Goal: Check status: Check status

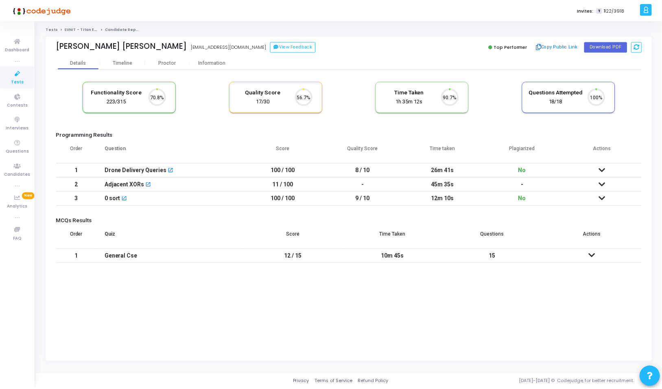
scroll to position [17, 21]
click at [156, 59] on div "Proctor" at bounding box center [168, 63] width 45 height 12
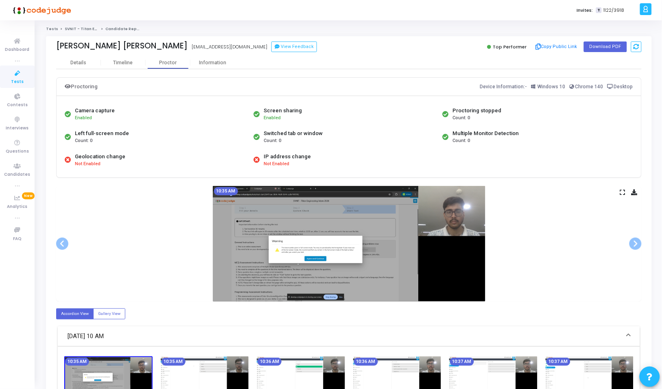
click at [621, 194] on icon at bounding box center [622, 192] width 5 height 4
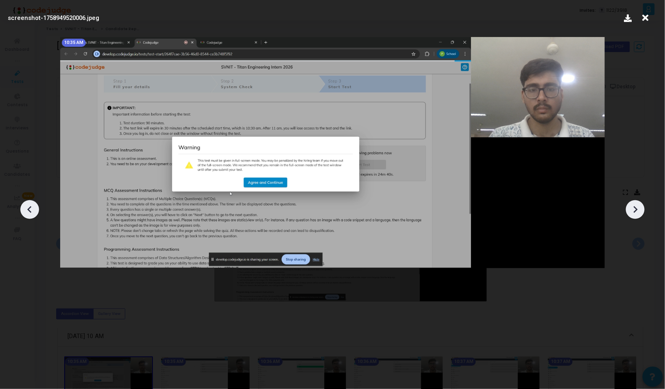
click at [634, 203] on icon at bounding box center [635, 209] width 12 height 12
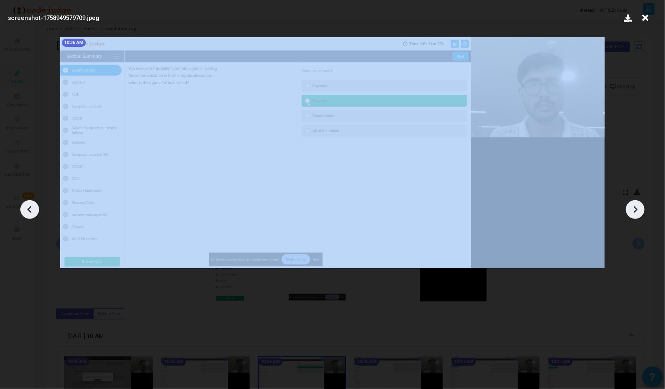
click at [634, 203] on icon at bounding box center [635, 209] width 12 height 12
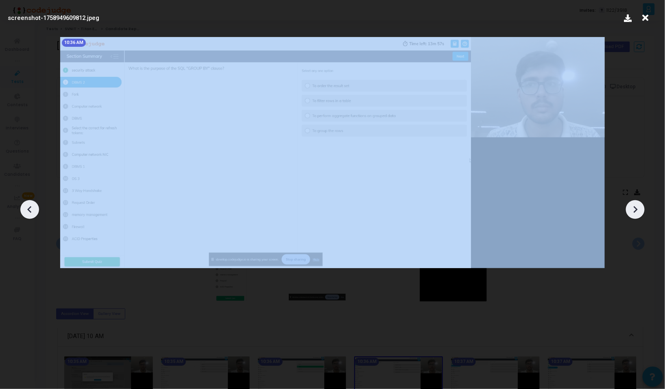
click at [634, 203] on icon at bounding box center [635, 209] width 12 height 12
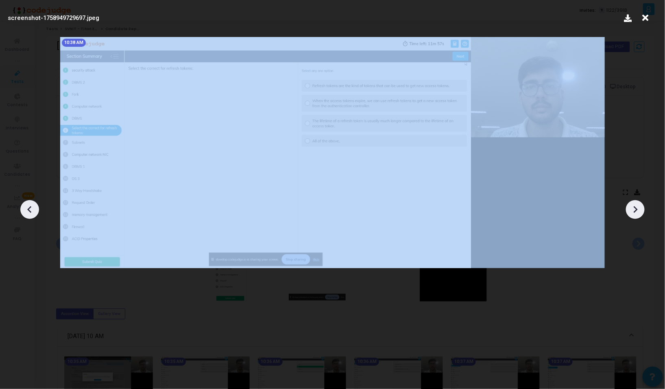
click at [634, 203] on icon at bounding box center [635, 209] width 12 height 12
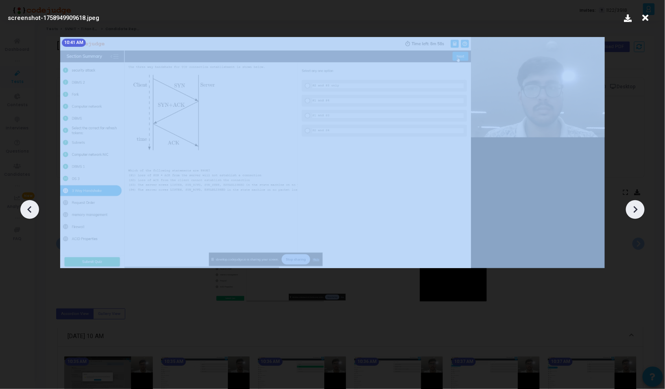
click at [634, 203] on icon at bounding box center [635, 209] width 12 height 12
click at [633, 203] on icon at bounding box center [635, 209] width 12 height 12
click at [633, 204] on icon at bounding box center [635, 209] width 12 height 12
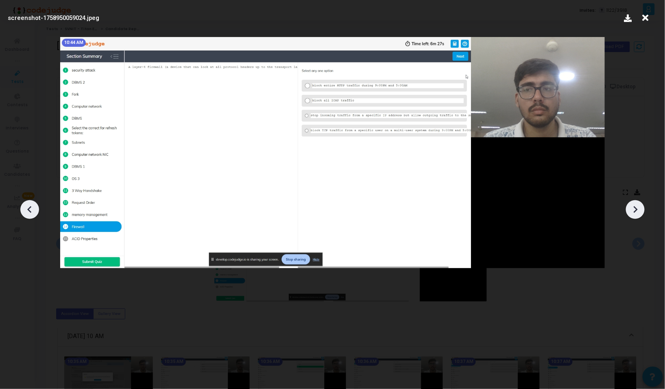
click at [632, 204] on icon at bounding box center [635, 209] width 12 height 12
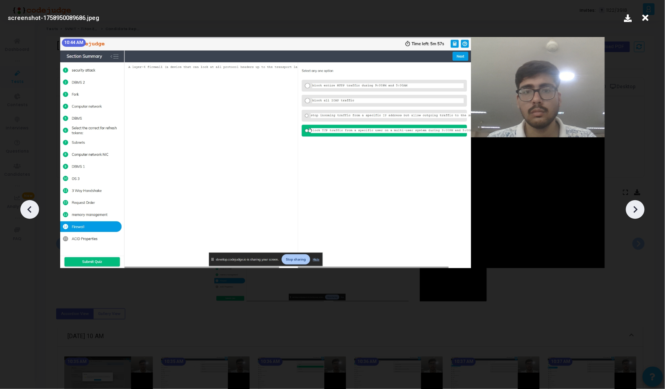
click at [632, 204] on icon at bounding box center [635, 209] width 12 height 12
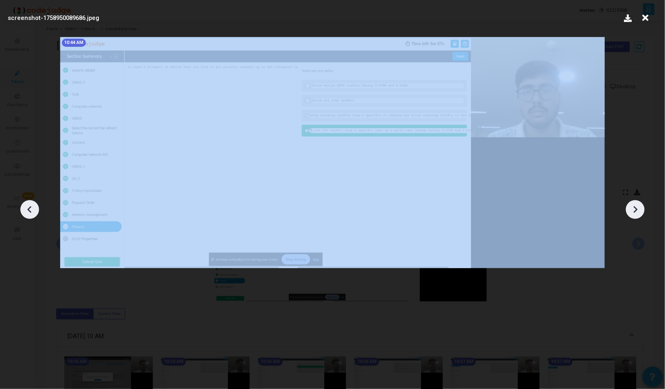
click at [632, 204] on icon at bounding box center [635, 209] width 12 height 12
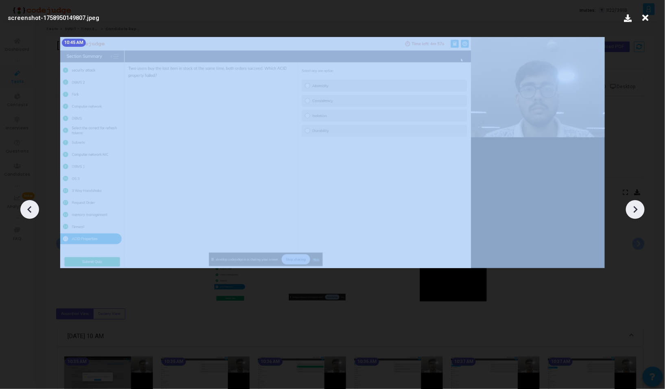
click at [631, 204] on icon at bounding box center [635, 209] width 12 height 12
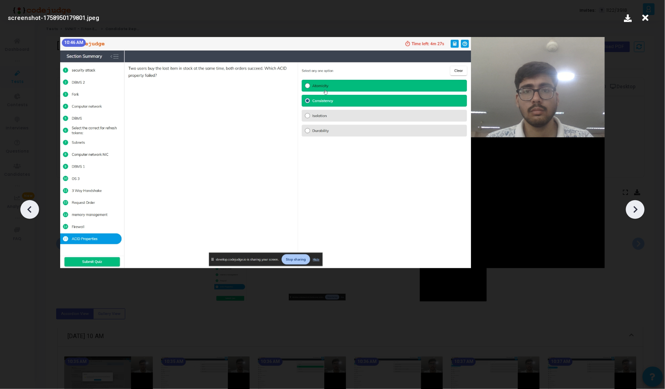
click at [631, 204] on icon at bounding box center [635, 209] width 12 height 12
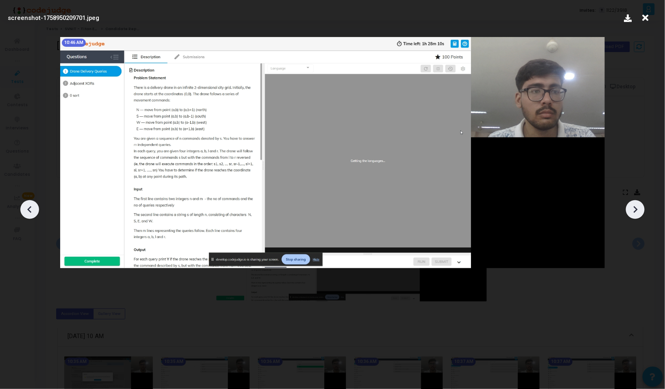
click at [631, 204] on icon at bounding box center [635, 209] width 12 height 12
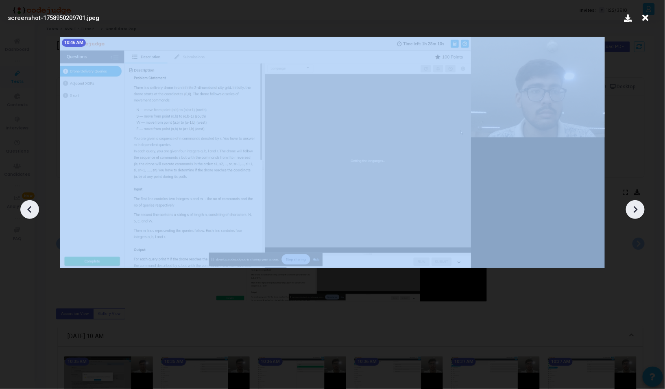
click at [631, 204] on icon at bounding box center [635, 209] width 12 height 12
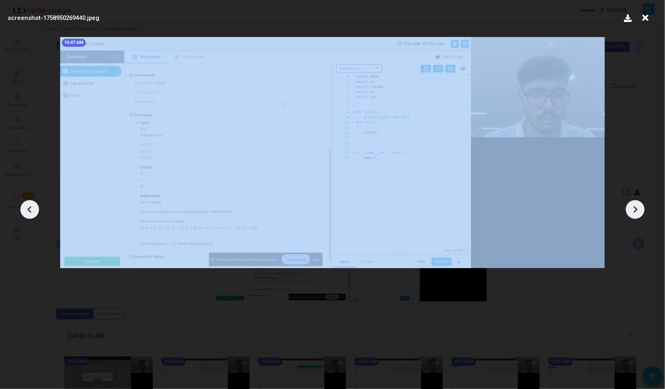
click at [631, 204] on icon at bounding box center [635, 209] width 12 height 12
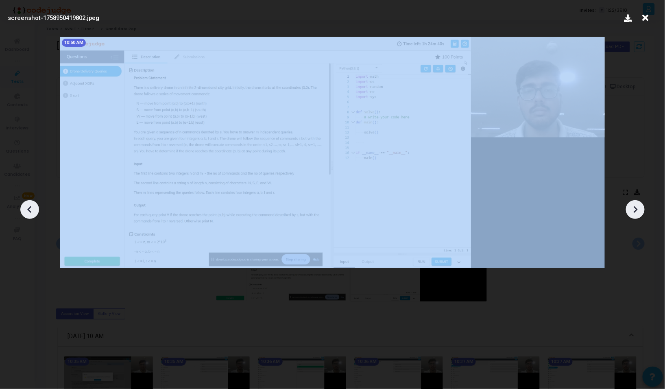
click at [631, 204] on icon at bounding box center [635, 209] width 12 height 12
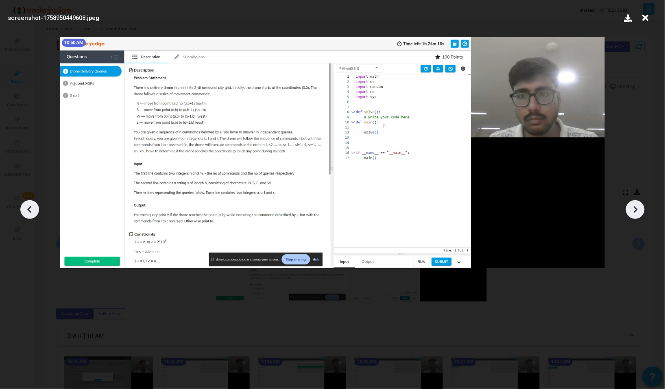
click at [631, 204] on icon at bounding box center [635, 209] width 12 height 12
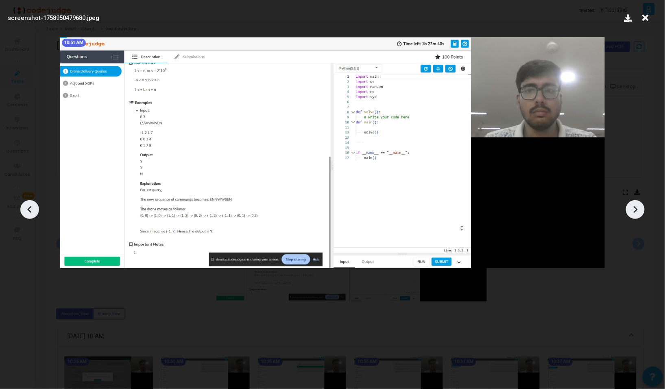
click at [631, 204] on icon at bounding box center [635, 209] width 12 height 12
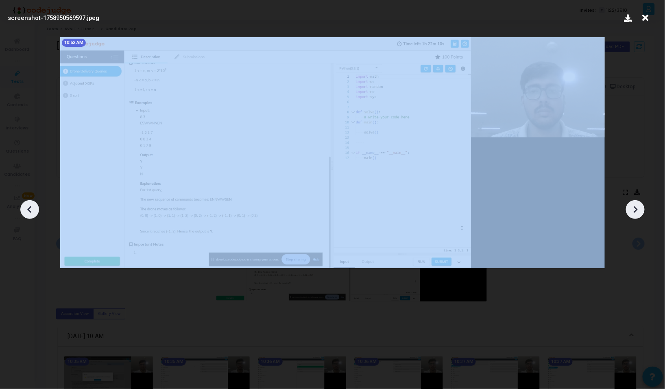
click at [632, 204] on icon at bounding box center [635, 209] width 12 height 12
click at [633, 204] on icon at bounding box center [635, 209] width 12 height 12
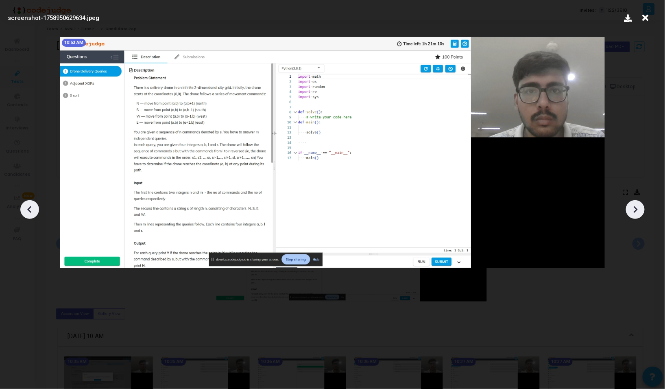
click at [635, 203] on div at bounding box center [635, 209] width 19 height 19
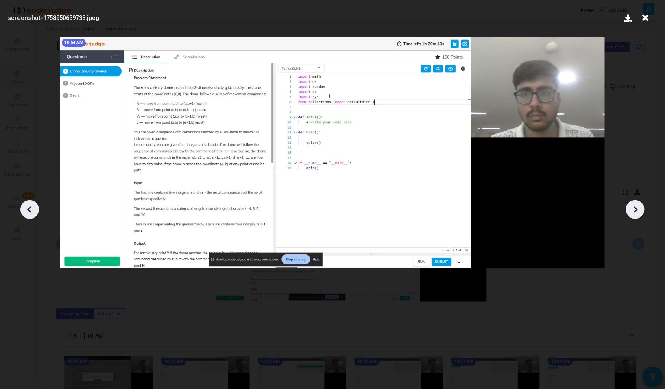
click at [636, 202] on div at bounding box center [635, 209] width 19 height 19
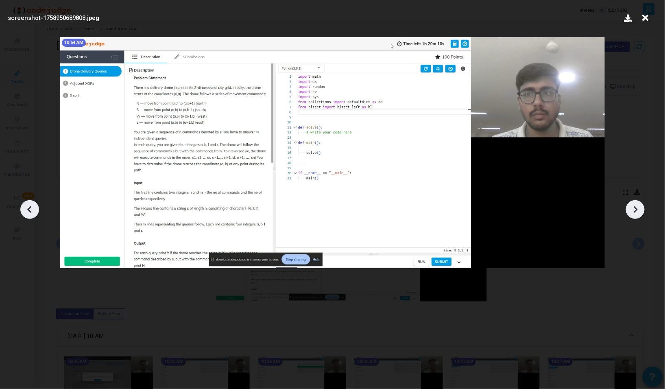
click at [636, 202] on div at bounding box center [635, 209] width 19 height 19
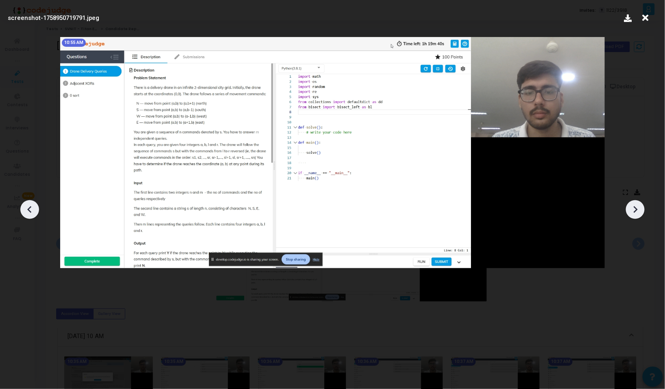
click at [636, 202] on div at bounding box center [635, 209] width 19 height 19
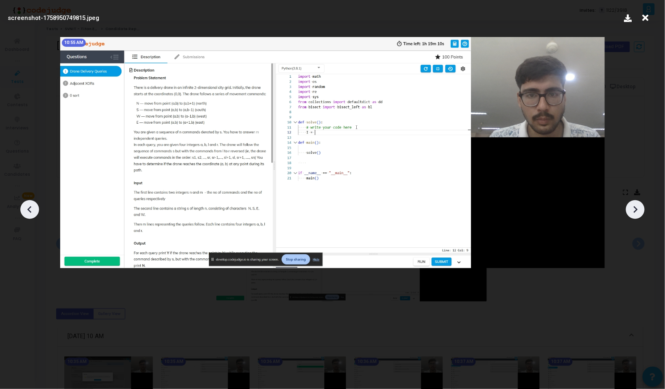
click at [636, 202] on div at bounding box center [635, 209] width 19 height 19
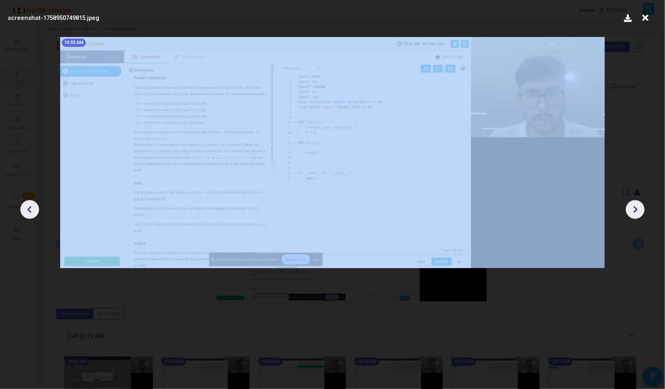
click at [636, 202] on div at bounding box center [635, 209] width 19 height 19
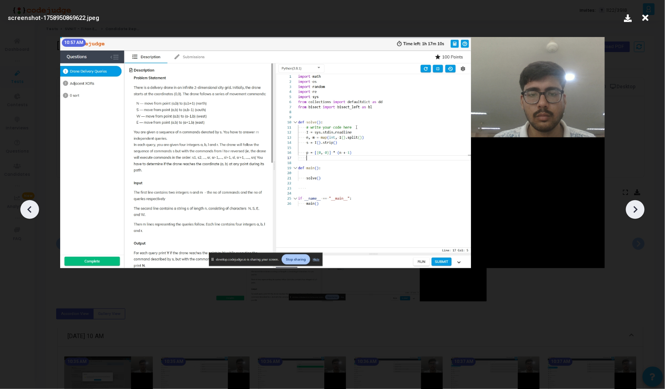
click at [636, 202] on div at bounding box center [635, 209] width 19 height 19
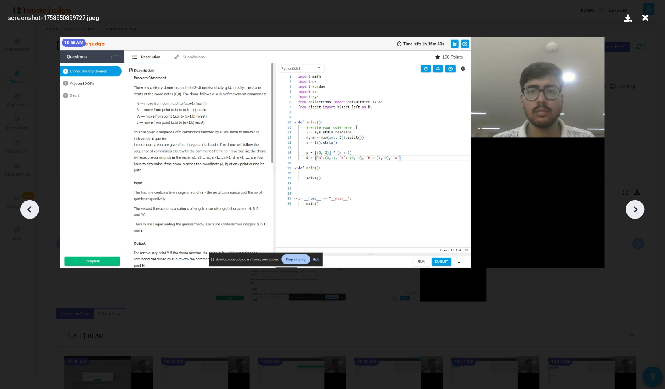
click at [636, 202] on div at bounding box center [635, 209] width 19 height 19
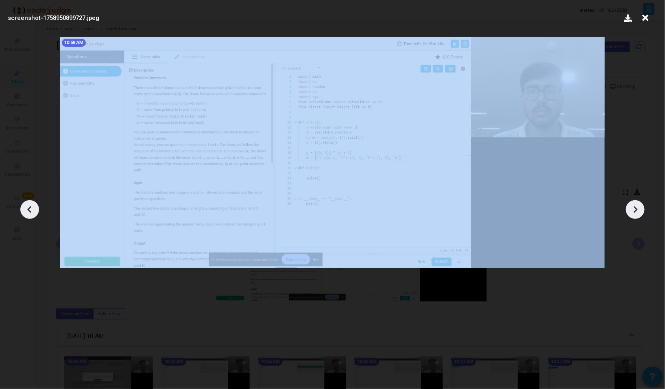
click at [636, 202] on div at bounding box center [635, 209] width 19 height 19
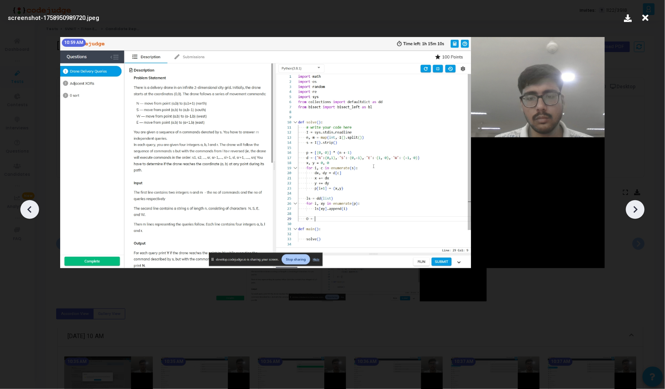
click at [636, 202] on div at bounding box center [635, 209] width 19 height 19
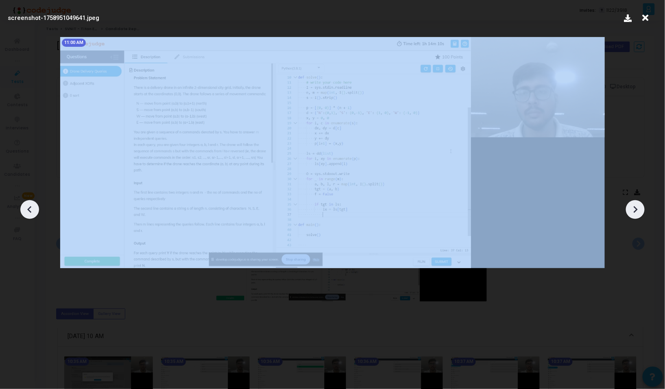
click at [636, 202] on div at bounding box center [635, 209] width 19 height 19
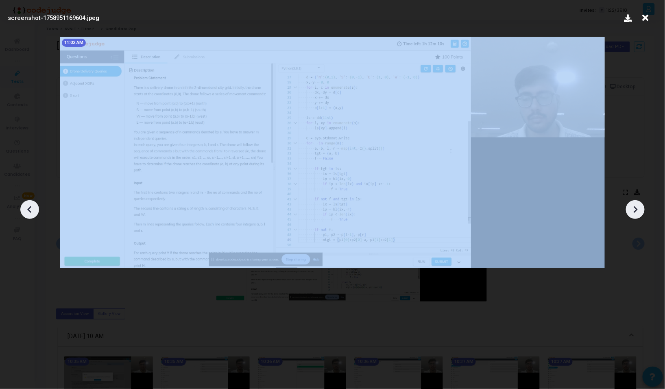
click at [636, 202] on div at bounding box center [635, 209] width 19 height 19
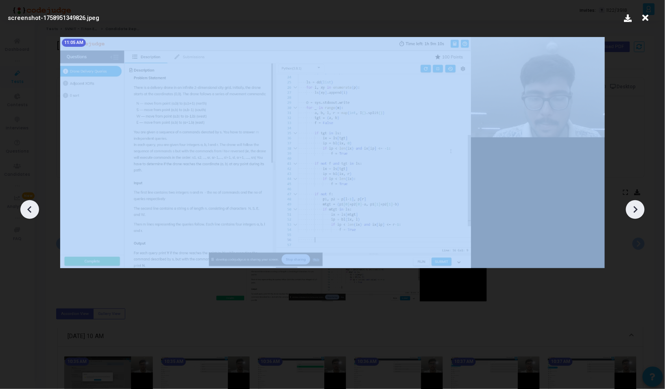
click at [636, 202] on div at bounding box center [635, 209] width 19 height 19
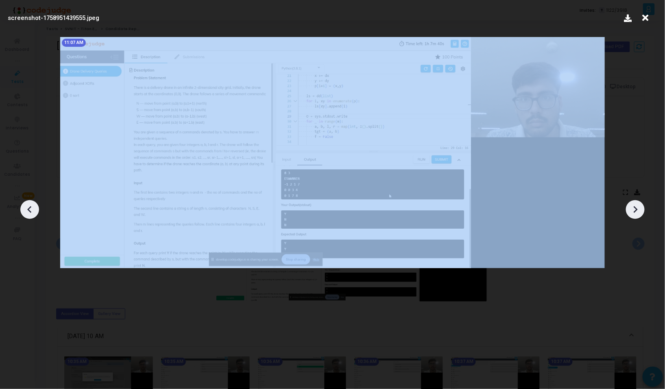
click at [636, 202] on div at bounding box center [635, 209] width 19 height 19
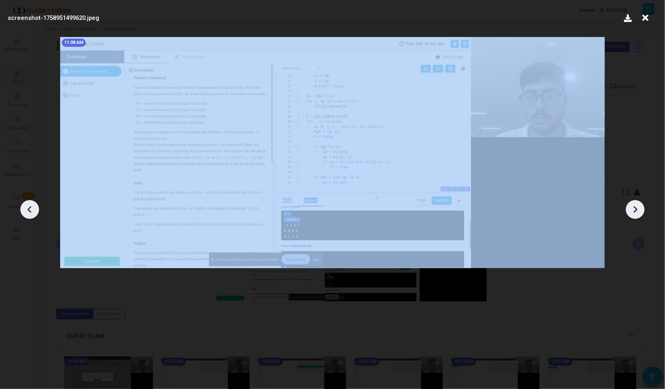
click at [636, 202] on div at bounding box center [635, 209] width 19 height 19
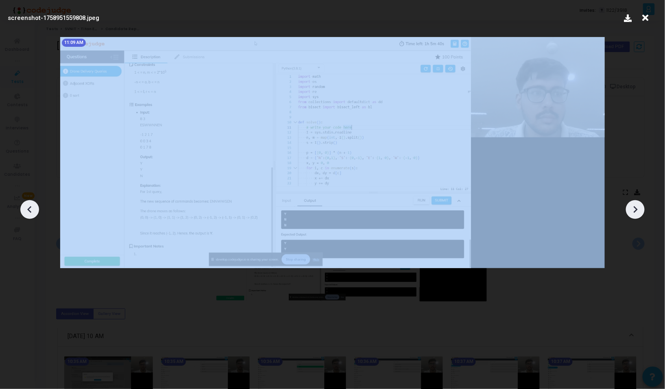
click at [636, 202] on div at bounding box center [635, 209] width 19 height 19
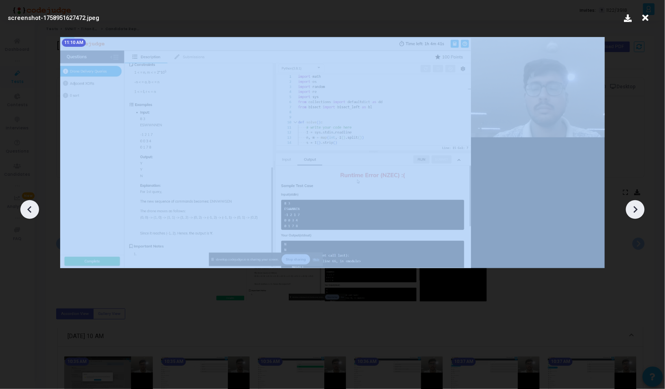
click at [636, 202] on div at bounding box center [635, 209] width 19 height 19
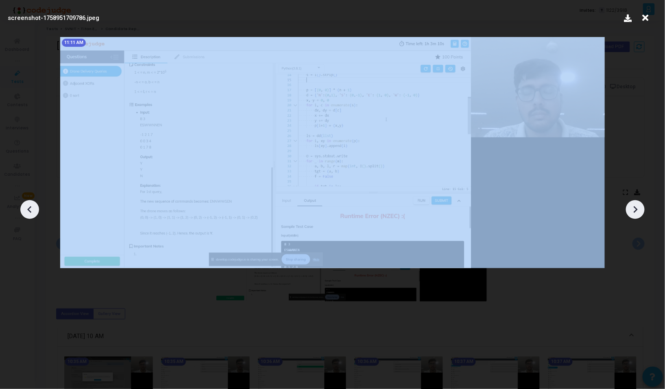
click at [636, 202] on div at bounding box center [635, 209] width 19 height 19
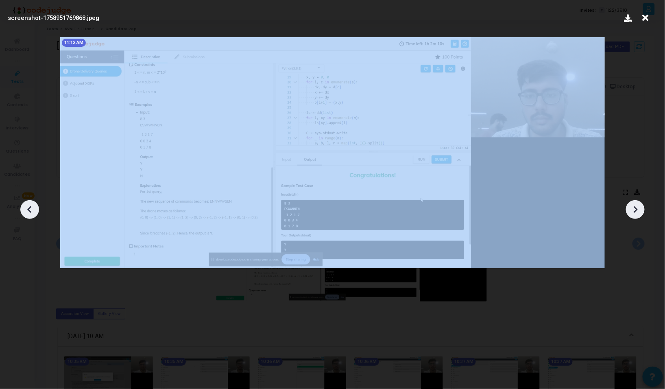
click at [636, 202] on div at bounding box center [635, 209] width 19 height 19
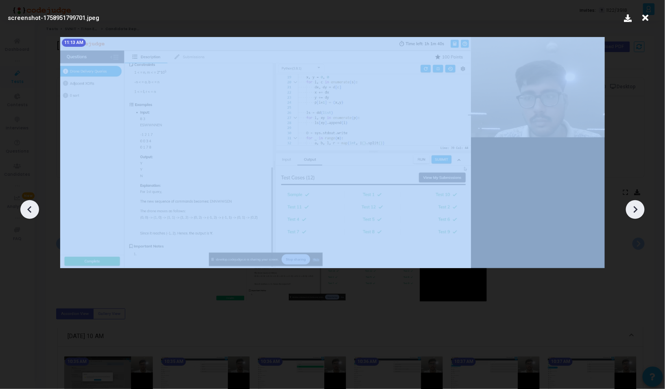
click at [636, 202] on div at bounding box center [635, 209] width 19 height 19
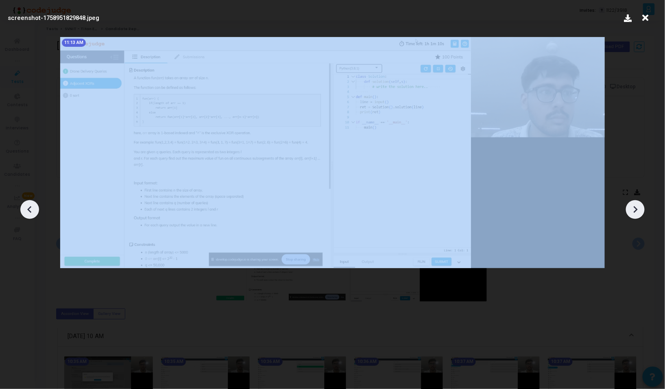
click at [636, 202] on div at bounding box center [635, 209] width 19 height 19
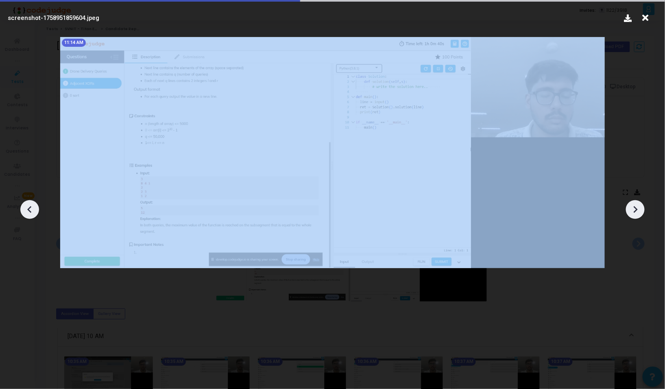
click at [636, 202] on div at bounding box center [635, 209] width 19 height 19
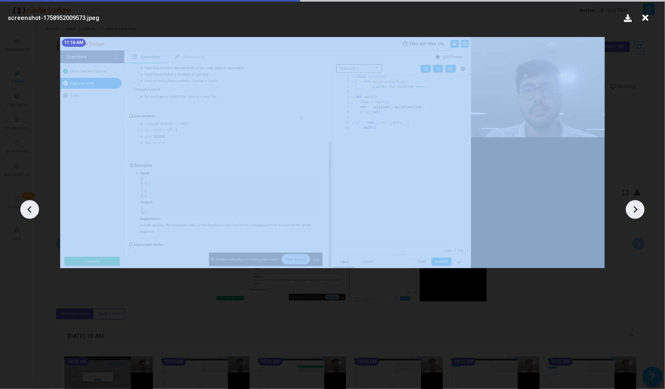
click at [636, 202] on div at bounding box center [635, 209] width 19 height 19
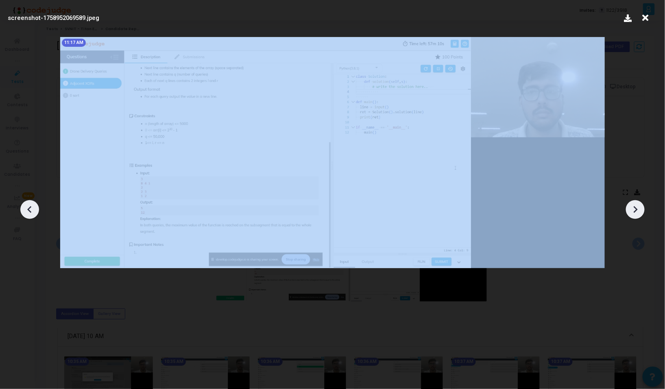
click at [636, 202] on div at bounding box center [635, 209] width 19 height 19
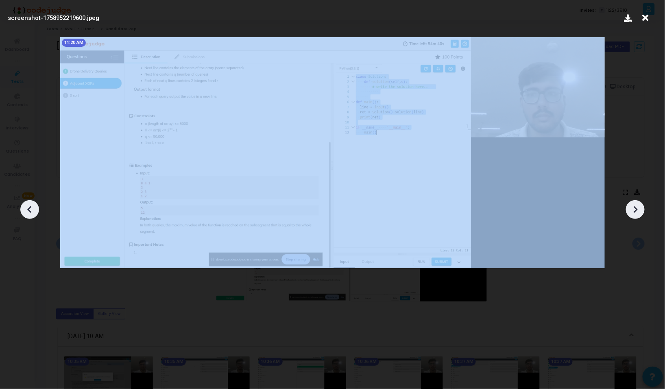
click at [636, 202] on div at bounding box center [635, 209] width 19 height 19
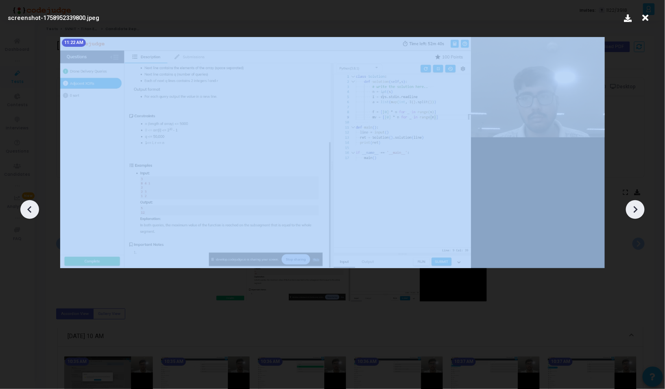
click at [636, 202] on div at bounding box center [635, 209] width 19 height 19
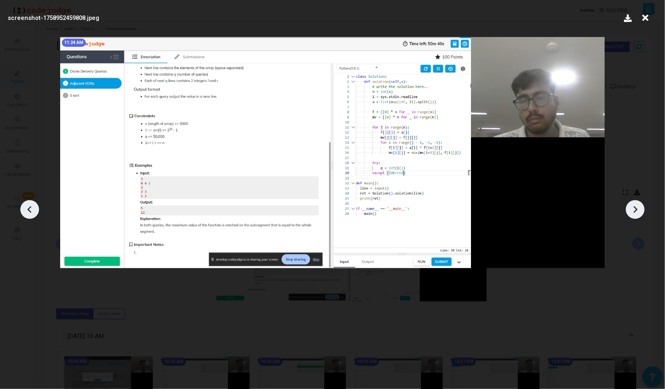
click at [637, 203] on div at bounding box center [635, 209] width 19 height 19
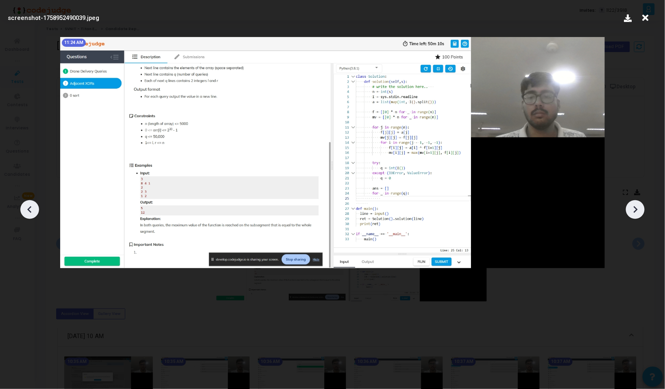
click at [637, 203] on div at bounding box center [635, 209] width 19 height 19
click at [638, 203] on div at bounding box center [635, 209] width 19 height 19
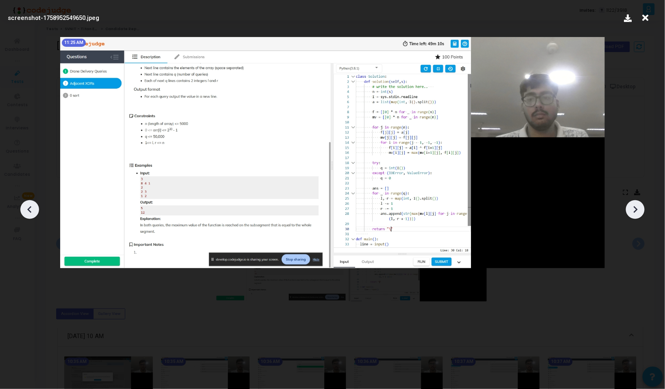
click at [639, 203] on div at bounding box center [635, 209] width 19 height 19
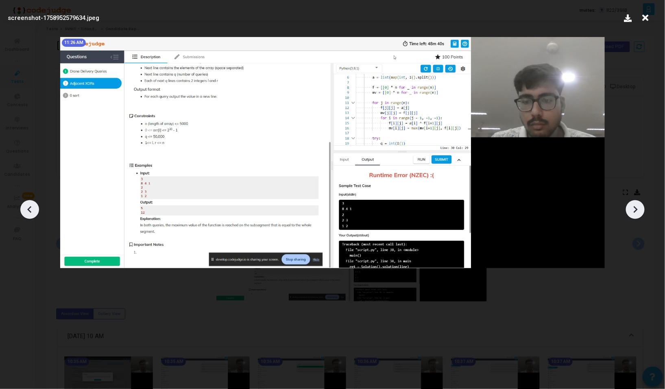
click at [639, 203] on div at bounding box center [635, 209] width 19 height 19
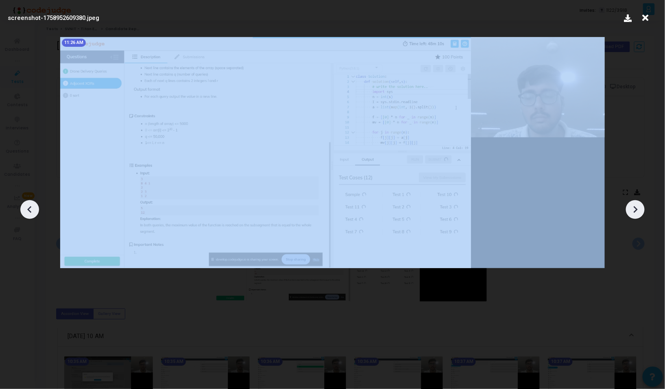
click at [639, 203] on div at bounding box center [635, 209] width 19 height 19
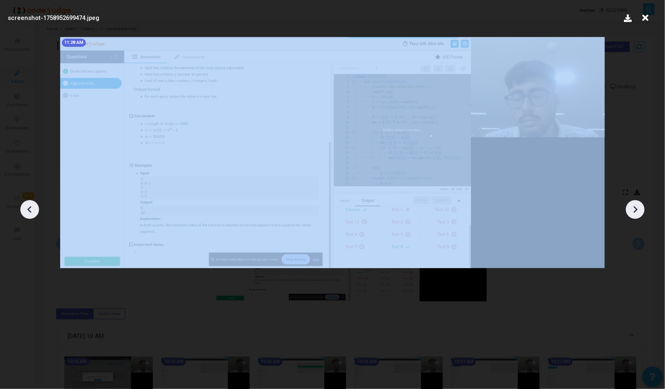
click at [639, 203] on div at bounding box center [635, 209] width 19 height 19
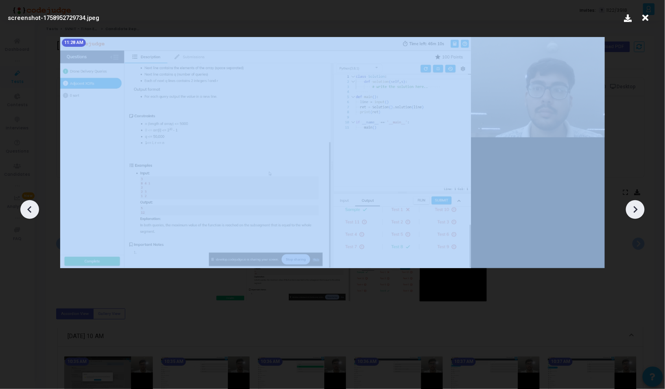
click at [639, 203] on div at bounding box center [635, 209] width 19 height 19
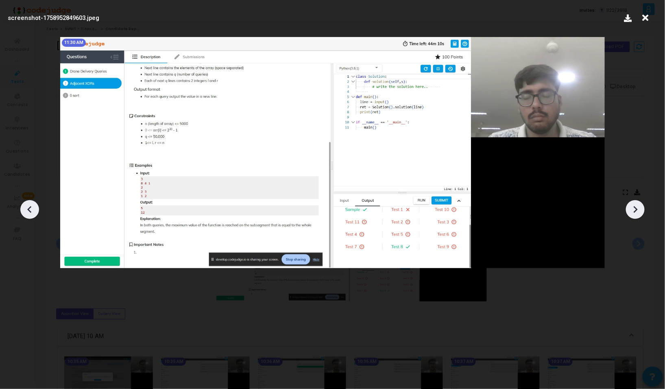
click at [31, 203] on div at bounding box center [29, 209] width 19 height 19
click at [636, 205] on icon at bounding box center [635, 209] width 12 height 12
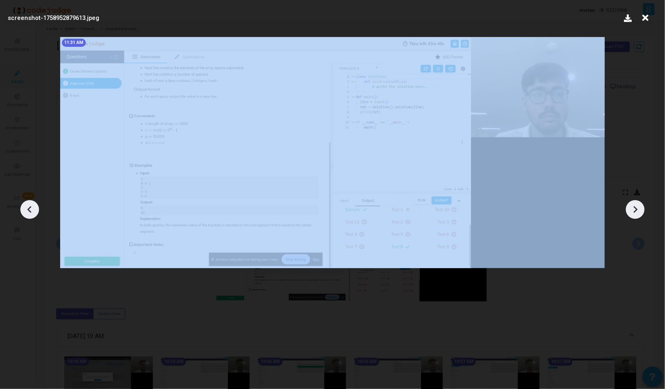
click at [636, 205] on icon at bounding box center [635, 209] width 12 height 12
click at [635, 205] on icon at bounding box center [635, 209] width 12 height 12
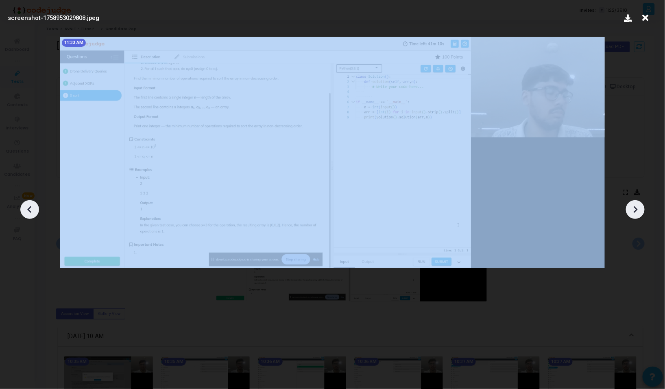
click at [635, 205] on icon at bounding box center [635, 209] width 12 height 12
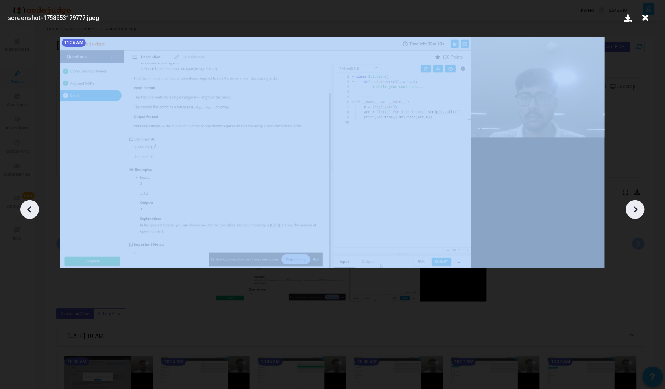
click at [635, 205] on icon at bounding box center [635, 209] width 12 height 12
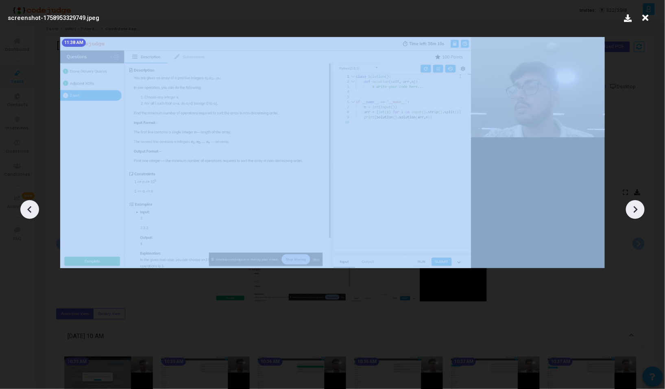
click at [635, 205] on icon at bounding box center [635, 209] width 12 height 12
click at [634, 205] on icon at bounding box center [635, 209] width 12 height 12
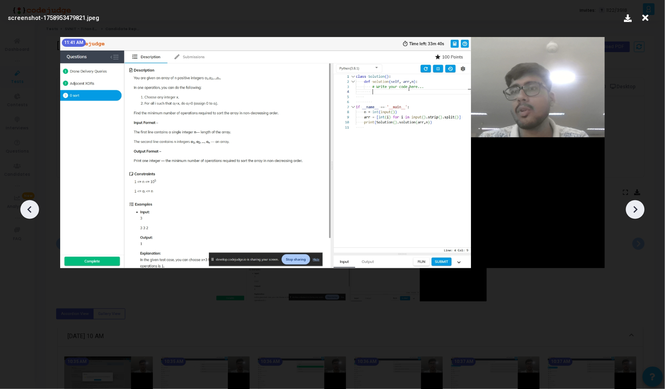
click at [633, 205] on icon at bounding box center [635, 209] width 12 height 12
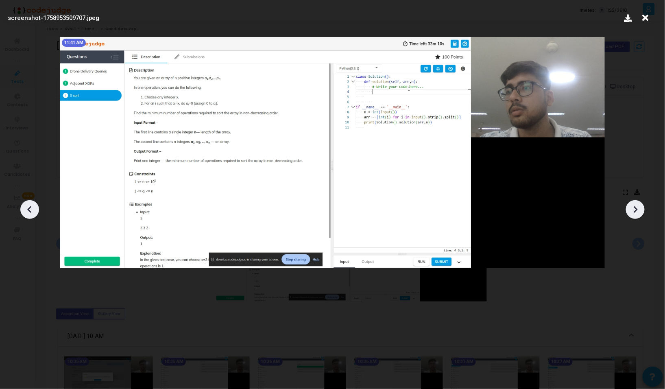
click at [633, 205] on icon at bounding box center [635, 209] width 12 height 12
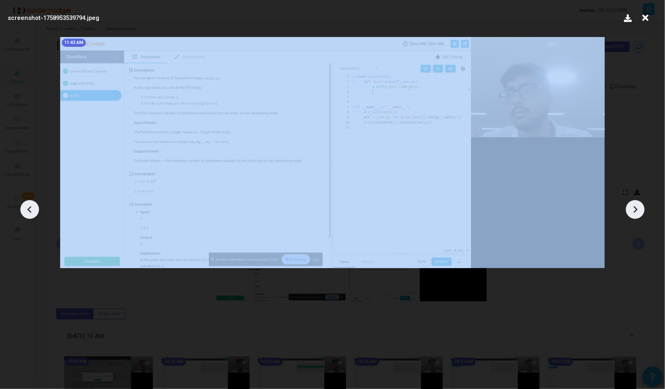
click at [633, 205] on icon at bounding box center [635, 209] width 12 height 12
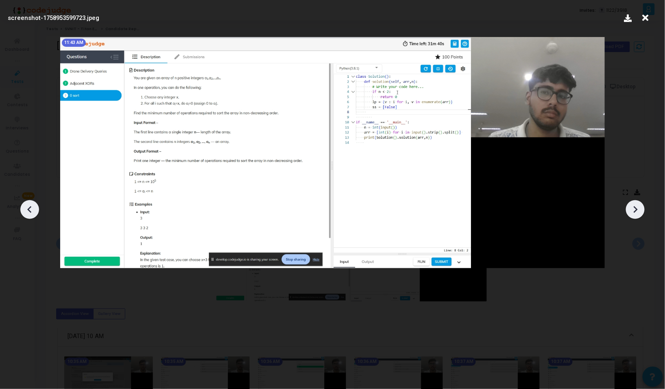
click at [33, 203] on icon at bounding box center [30, 209] width 12 height 12
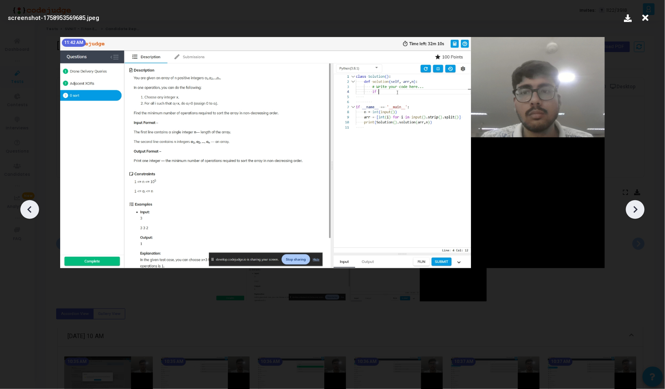
click at [33, 203] on icon at bounding box center [30, 209] width 12 height 12
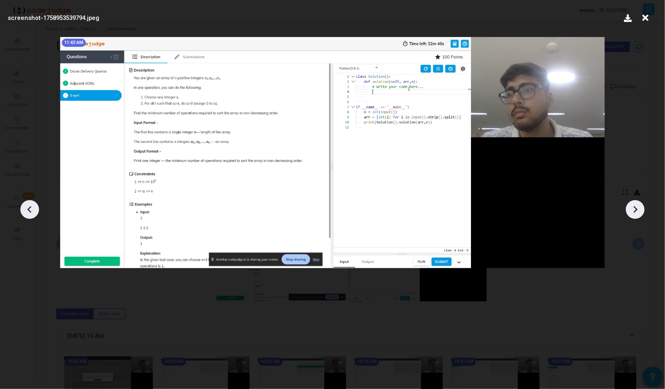
click at [33, 203] on icon at bounding box center [30, 209] width 12 height 12
click at [541, 76] on img at bounding box center [332, 152] width 545 height 231
click at [531, 104] on img at bounding box center [332, 152] width 545 height 231
click at [531, 103] on img at bounding box center [332, 152] width 545 height 231
click at [642, 211] on div at bounding box center [635, 209] width 19 height 19
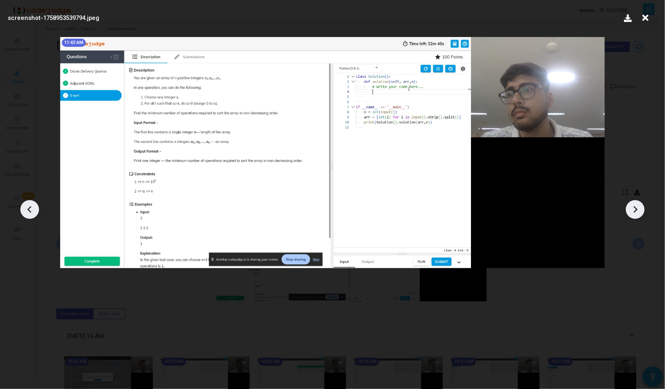
click at [642, 211] on div at bounding box center [635, 209] width 19 height 19
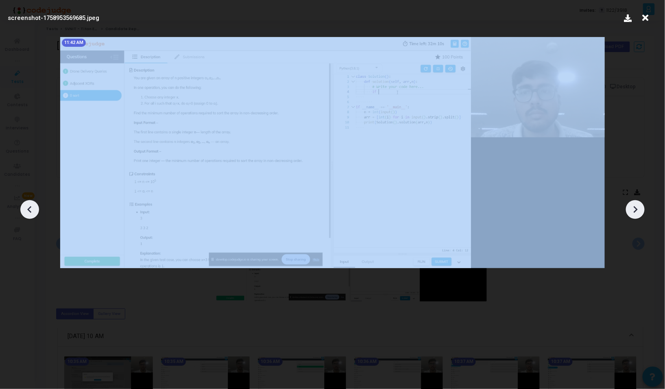
click at [641, 211] on div at bounding box center [635, 209] width 19 height 19
click at [640, 211] on icon at bounding box center [635, 209] width 12 height 12
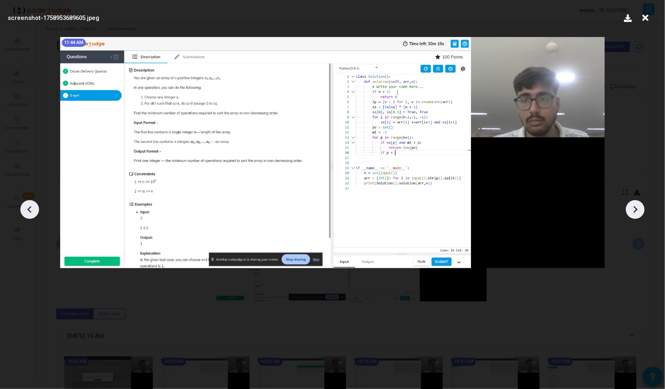
click at [638, 211] on icon at bounding box center [635, 209] width 12 height 12
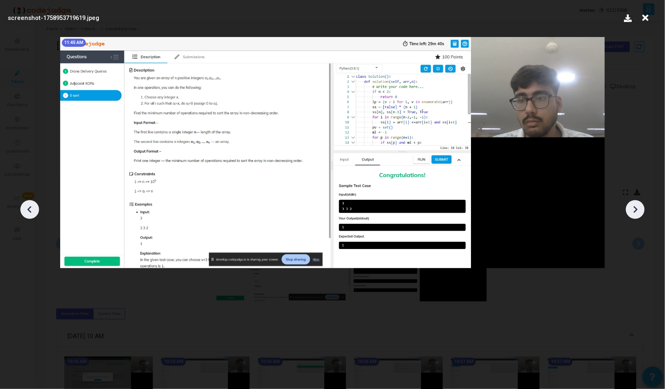
click at [637, 211] on icon at bounding box center [635, 209] width 12 height 12
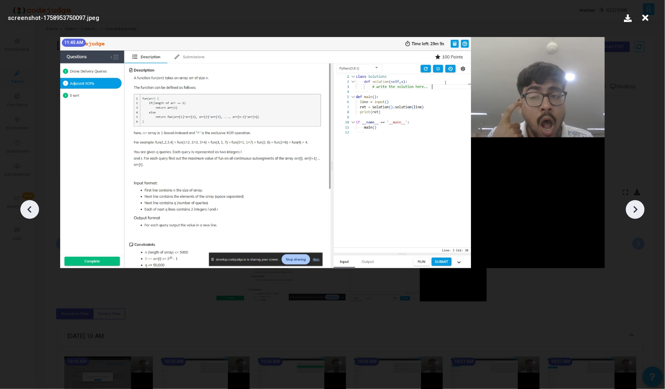
click at [635, 211] on icon at bounding box center [636, 209] width 4 height 7
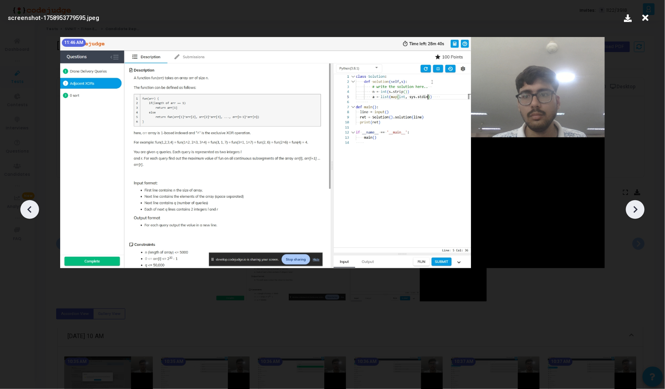
click at [635, 211] on icon at bounding box center [636, 209] width 4 height 7
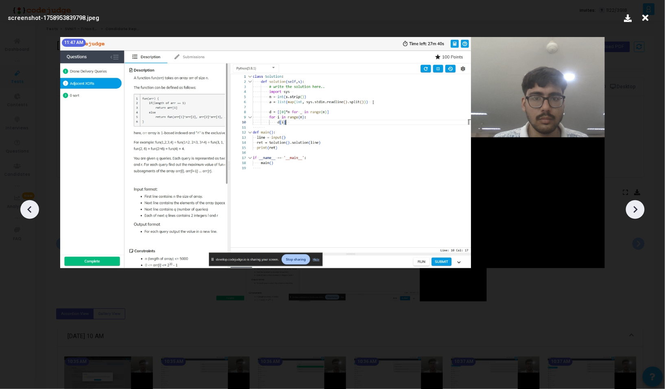
click at [635, 211] on icon at bounding box center [636, 209] width 4 height 7
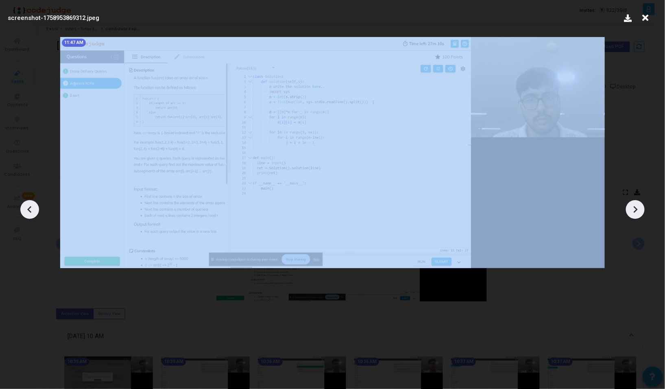
click at [635, 211] on icon at bounding box center [636, 209] width 4 height 7
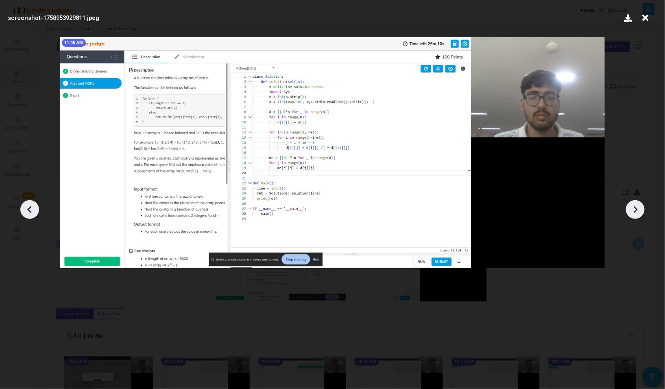
click at [635, 211] on icon at bounding box center [636, 209] width 4 height 7
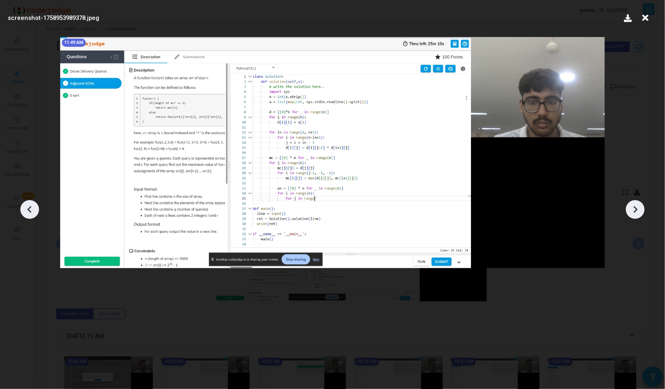
click at [635, 211] on icon at bounding box center [635, 209] width 12 height 12
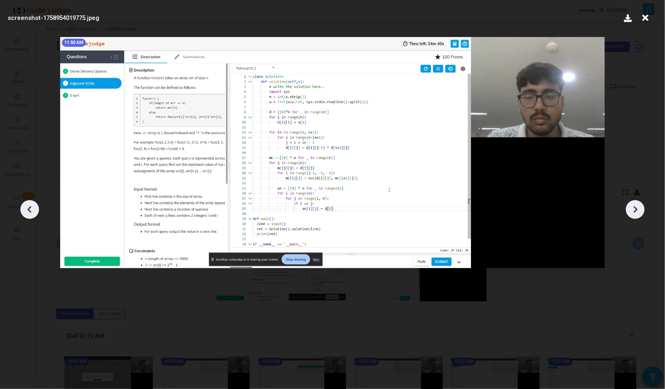
click at [635, 211] on icon at bounding box center [635, 209] width 12 height 12
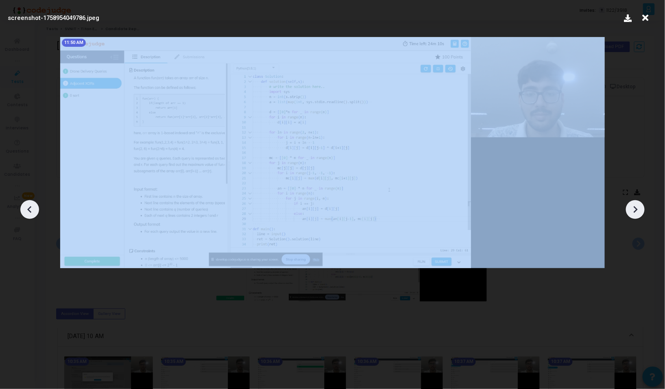
click at [635, 211] on icon at bounding box center [635, 209] width 12 height 12
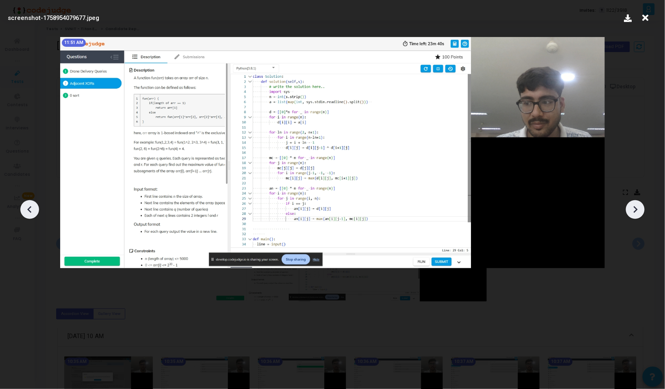
click at [635, 211] on icon at bounding box center [635, 209] width 12 height 12
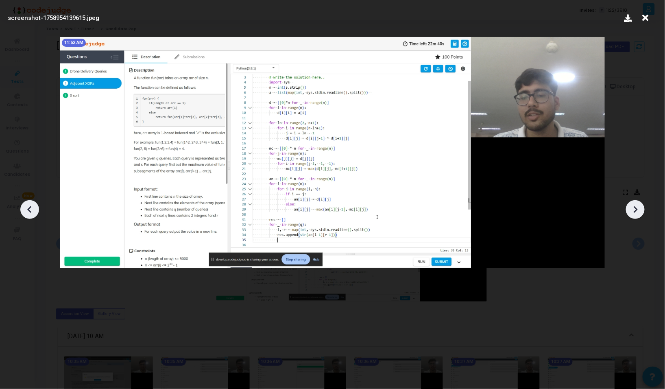
click at [635, 211] on icon at bounding box center [635, 209] width 12 height 12
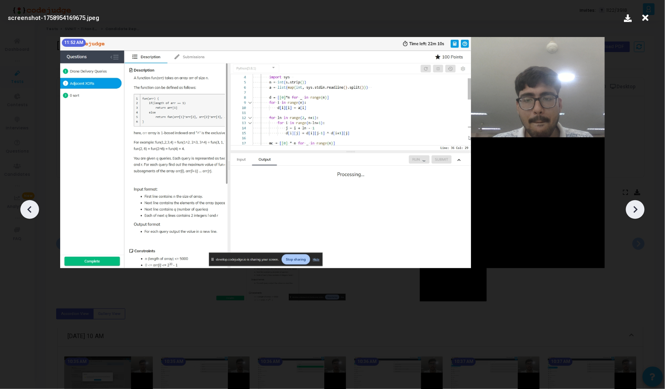
click at [634, 211] on icon at bounding box center [635, 209] width 12 height 12
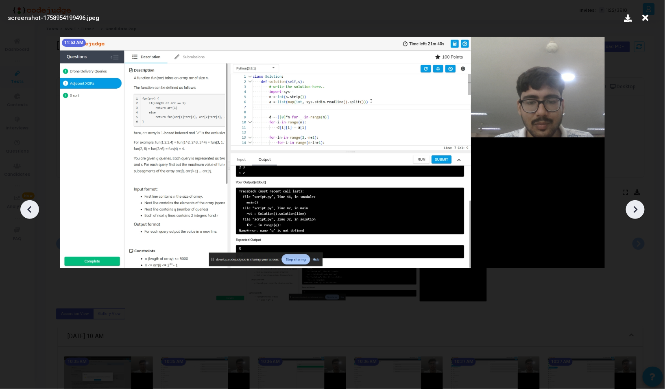
click at [634, 211] on icon at bounding box center [635, 209] width 12 height 12
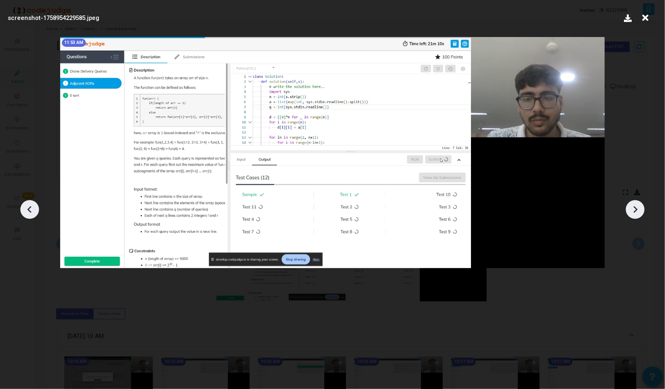
click at [634, 211] on icon at bounding box center [635, 209] width 12 height 12
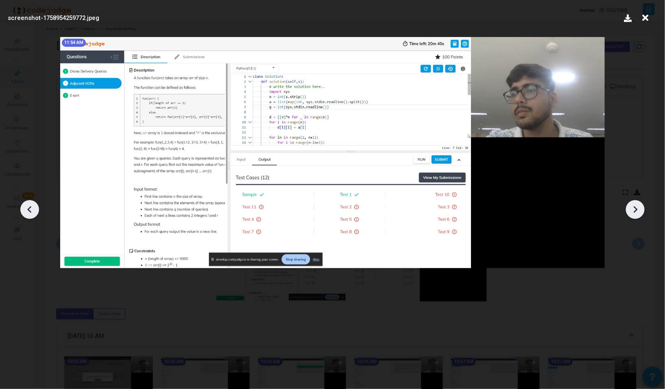
click at [634, 211] on icon at bounding box center [635, 209] width 12 height 12
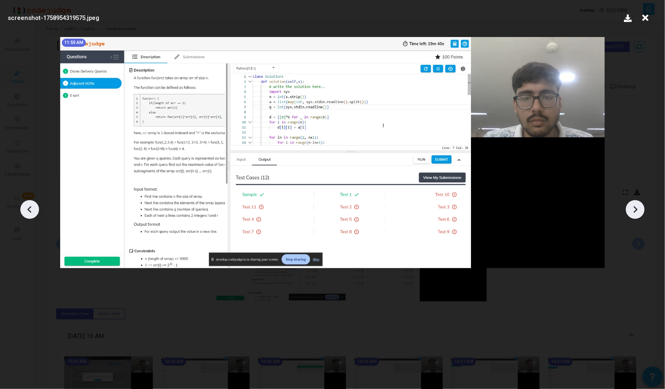
click at [634, 211] on icon at bounding box center [635, 209] width 12 height 12
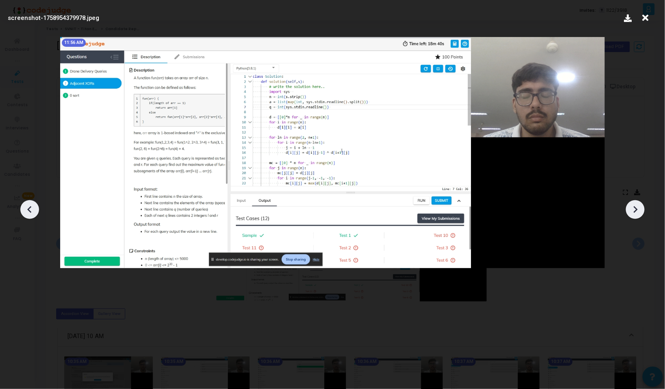
click at [634, 211] on icon at bounding box center [635, 209] width 12 height 12
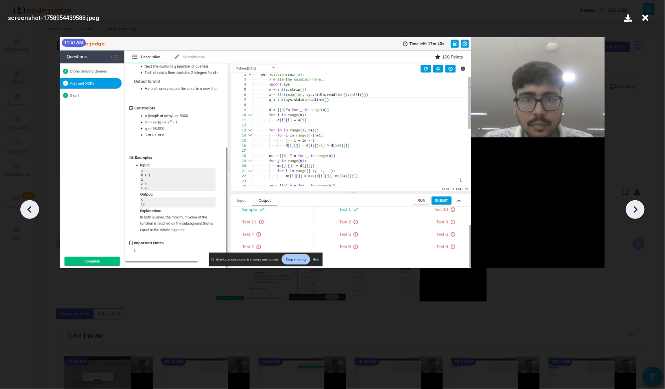
click at [634, 211] on icon at bounding box center [635, 209] width 12 height 12
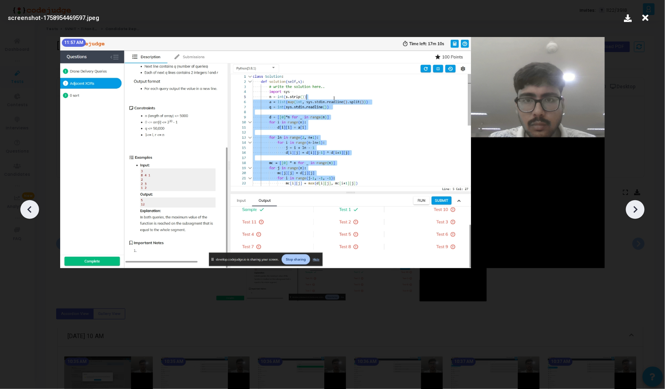
click at [634, 211] on icon at bounding box center [635, 209] width 12 height 12
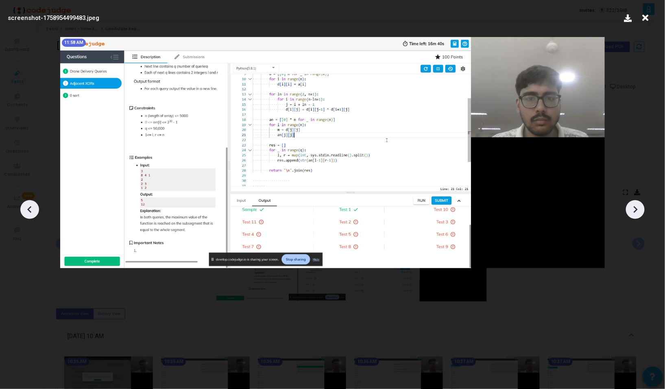
click at [26, 207] on icon at bounding box center [30, 209] width 12 height 12
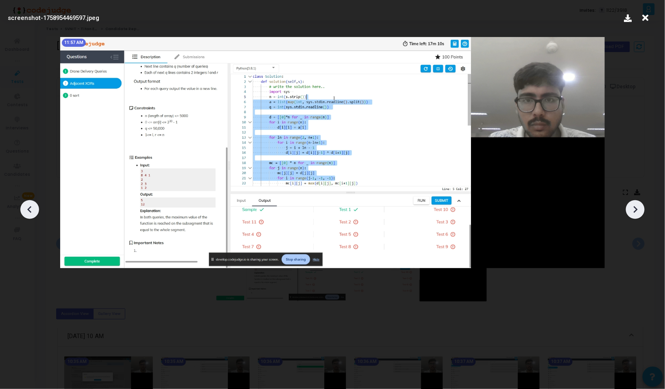
click at [639, 214] on icon at bounding box center [635, 209] width 12 height 12
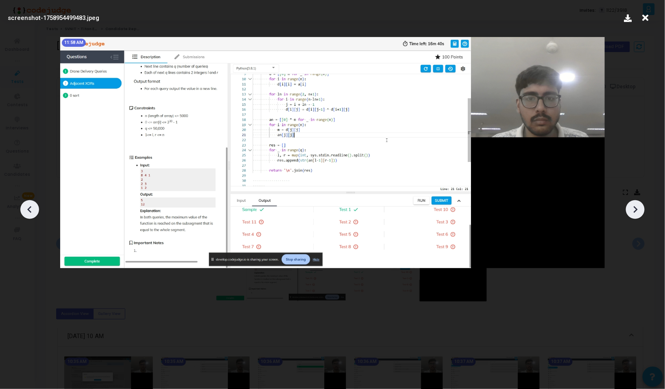
click at [639, 214] on icon at bounding box center [635, 209] width 12 height 12
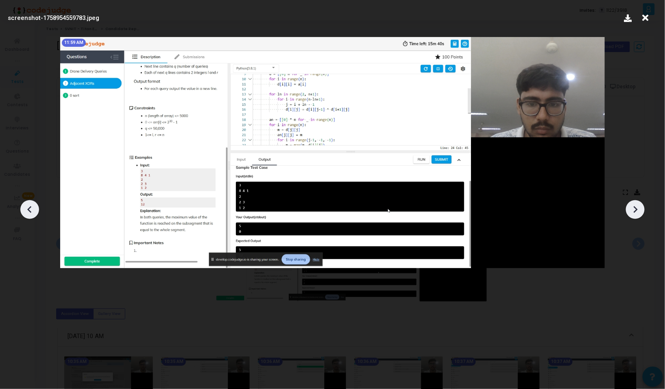
click at [639, 214] on icon at bounding box center [635, 209] width 12 height 12
click at [637, 209] on icon at bounding box center [636, 209] width 4 height 7
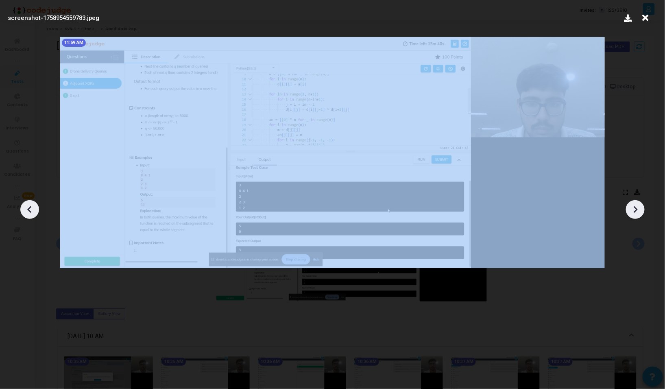
click at [637, 209] on icon at bounding box center [636, 209] width 4 height 7
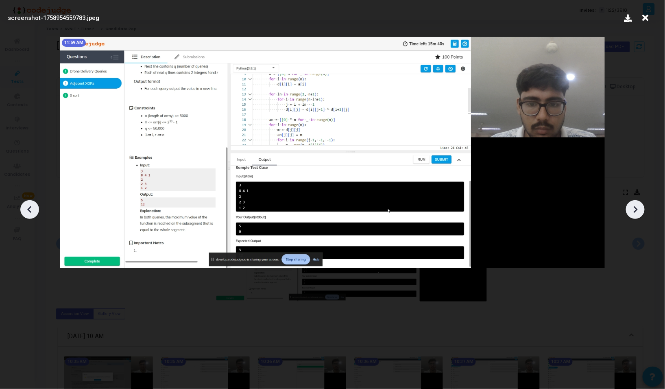
click at [643, 19] on icon at bounding box center [645, 17] width 13 height 15
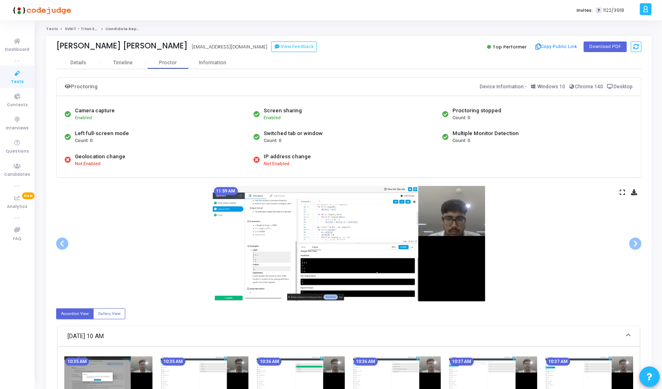
click at [623, 190] on icon at bounding box center [622, 192] width 5 height 4
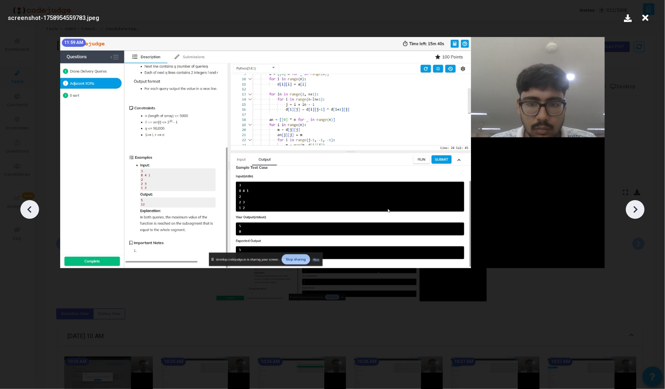
click at [633, 212] on icon at bounding box center [635, 209] width 12 height 12
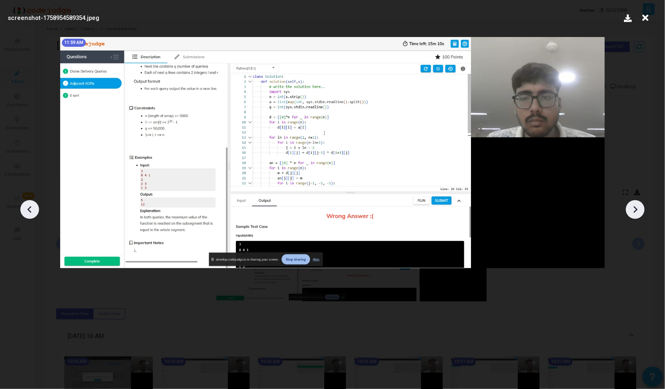
click at [633, 212] on icon at bounding box center [635, 209] width 12 height 12
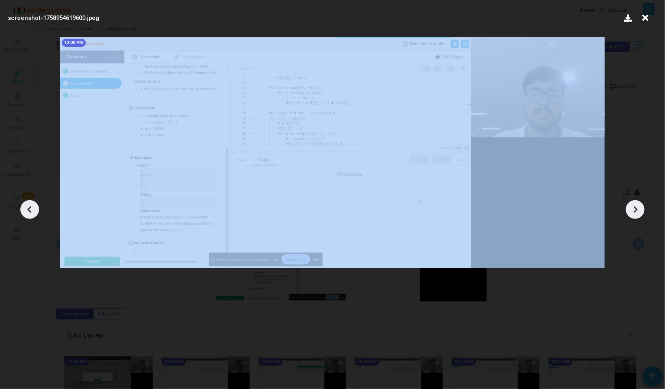
click at [633, 212] on icon at bounding box center [635, 209] width 12 height 12
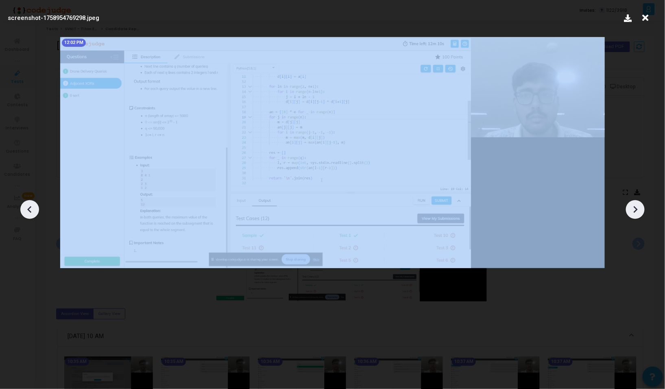
click at [633, 212] on icon at bounding box center [635, 209] width 12 height 12
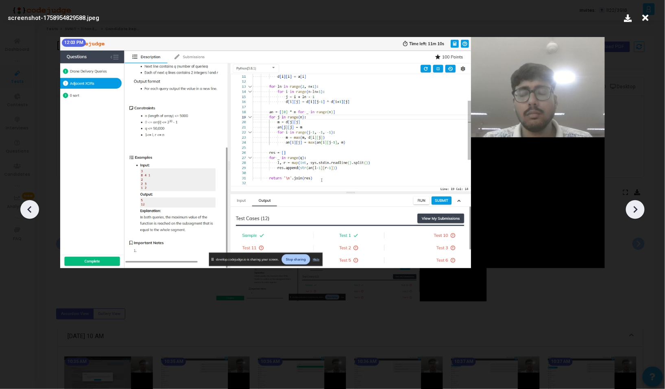
click at [633, 212] on icon at bounding box center [635, 209] width 12 height 12
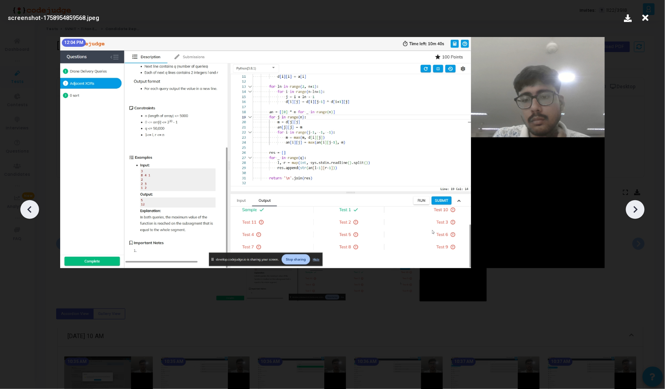
click at [633, 212] on icon at bounding box center [635, 209] width 12 height 12
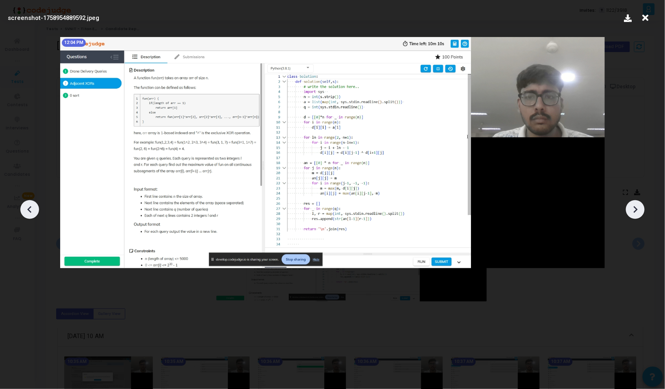
click at [633, 212] on icon at bounding box center [635, 209] width 12 height 12
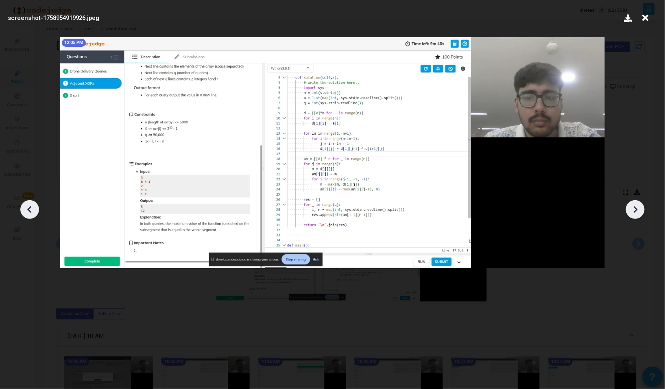
click at [633, 212] on icon at bounding box center [635, 209] width 12 height 12
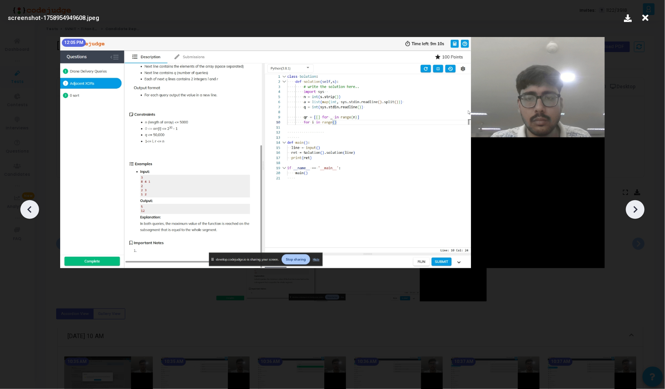
click at [633, 212] on icon at bounding box center [635, 209] width 12 height 12
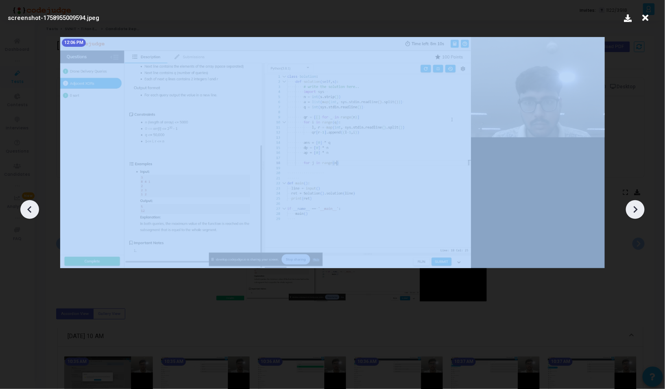
click at [633, 212] on icon at bounding box center [635, 209] width 12 height 12
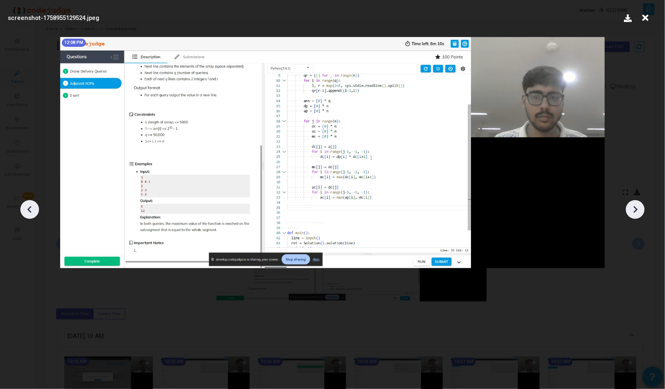
click at [633, 212] on icon at bounding box center [635, 209] width 12 height 12
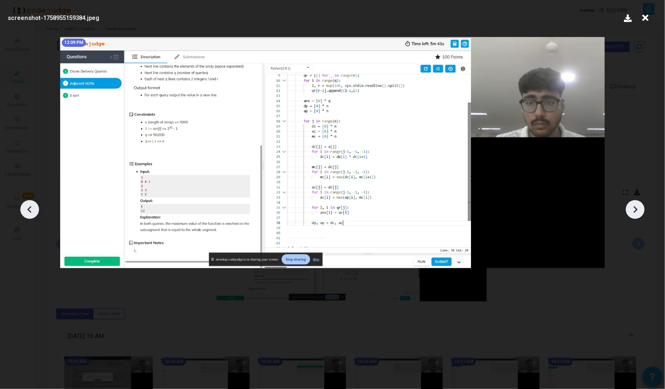
click at [633, 212] on icon at bounding box center [635, 209] width 12 height 12
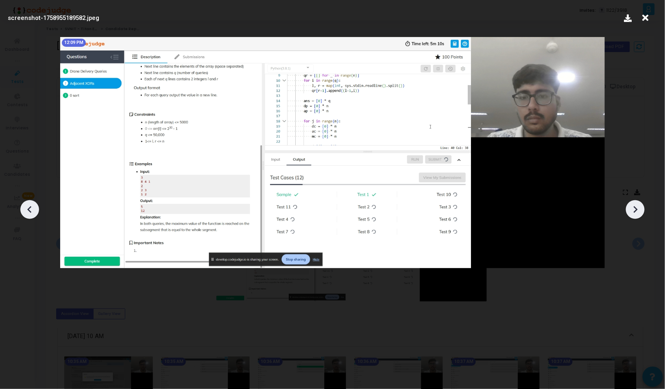
click at [633, 212] on icon at bounding box center [635, 209] width 12 height 12
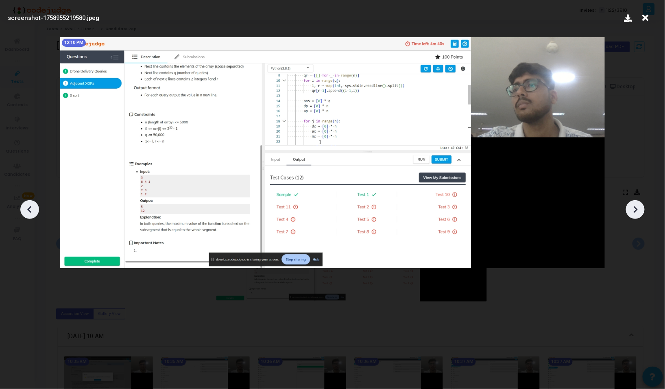
click at [633, 212] on icon at bounding box center [635, 209] width 12 height 12
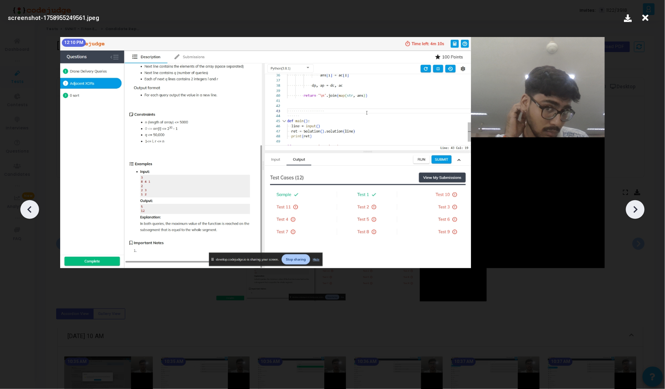
click at [633, 212] on icon at bounding box center [635, 209] width 12 height 12
click at [633, 217] on div at bounding box center [635, 209] width 19 height 19
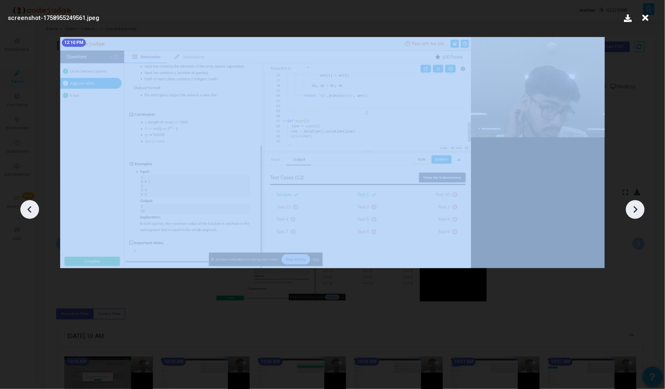
click at [633, 217] on div at bounding box center [635, 209] width 19 height 19
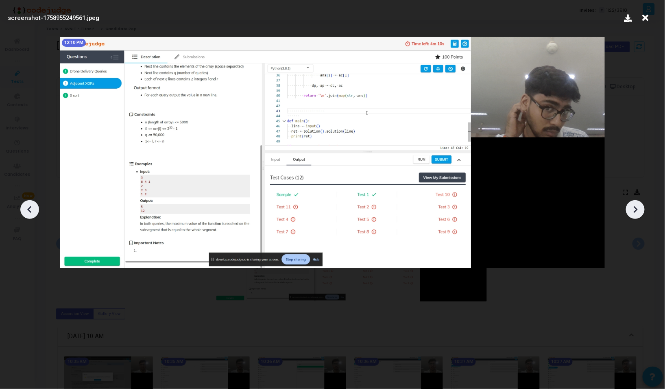
click at [643, 274] on div at bounding box center [332, 206] width 665 height 364
click at [646, 14] on icon at bounding box center [645, 17] width 13 height 15
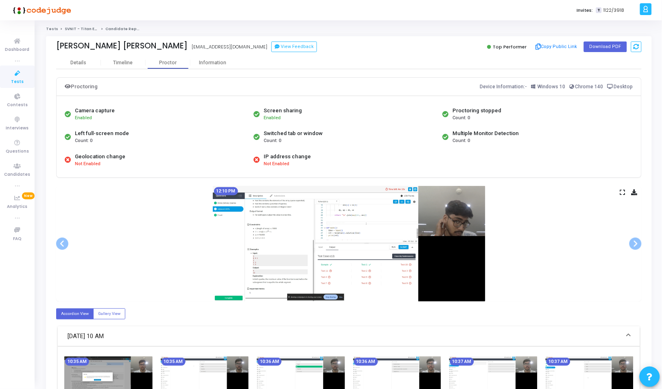
click at [87, 192] on div "12:10 PM" at bounding box center [348, 244] width 585 height 116
